Goal: Register for event/course

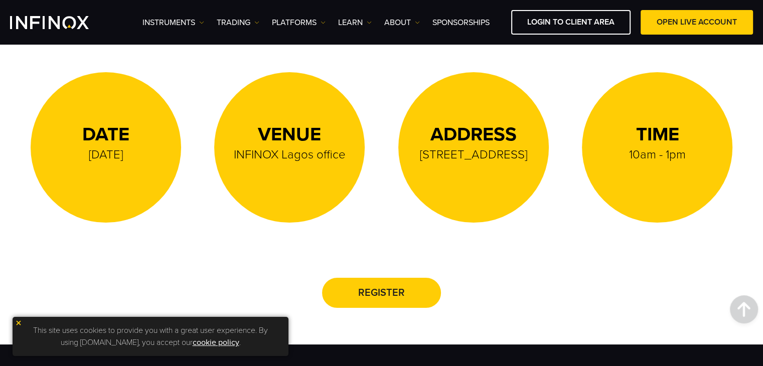
scroll to position [381, 0]
